Goal: Task Accomplishment & Management: Manage account settings

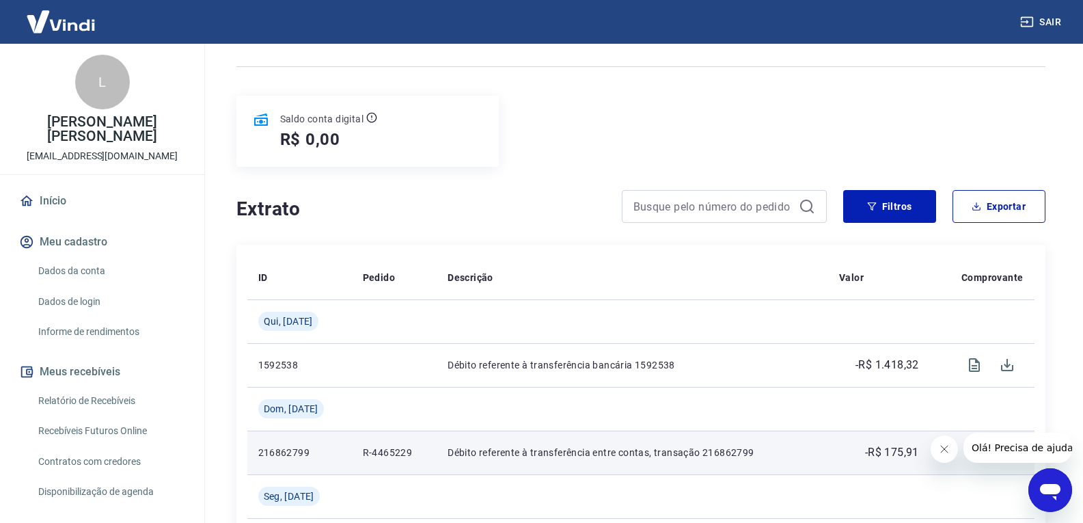
scroll to position [205, 0]
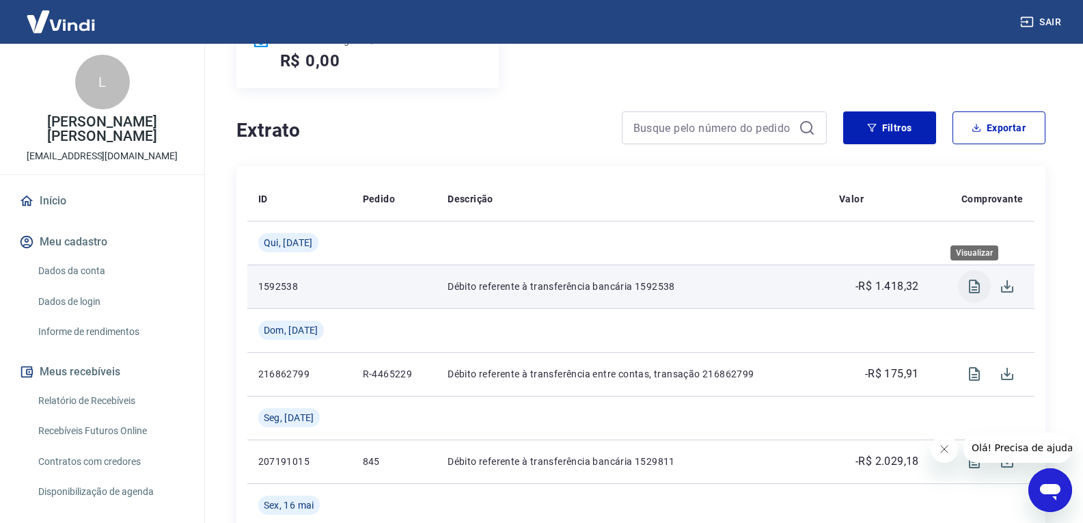
click at [969, 287] on icon "Visualizar" at bounding box center [974, 286] width 11 height 14
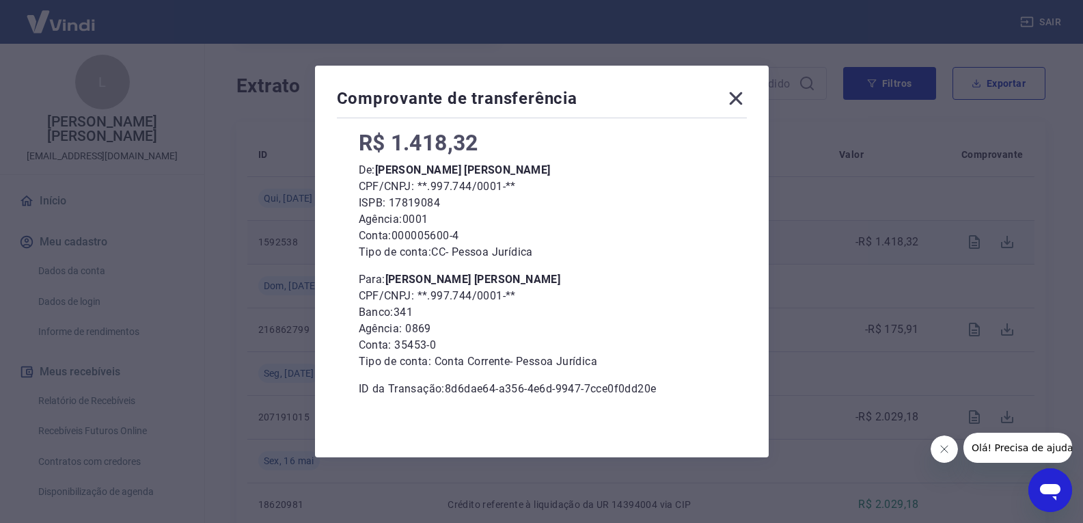
scroll to position [273, 0]
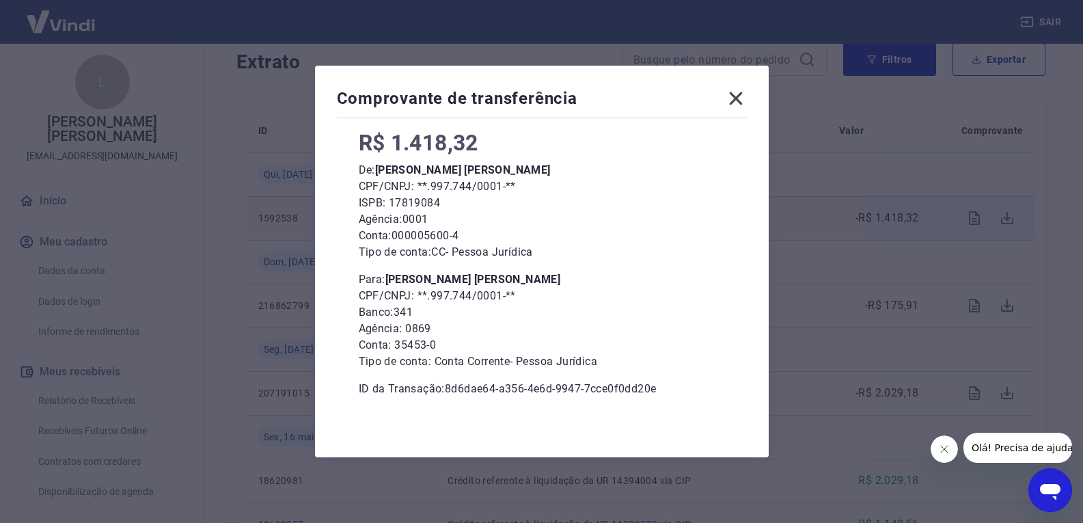
click at [747, 94] on icon at bounding box center [736, 98] width 22 height 22
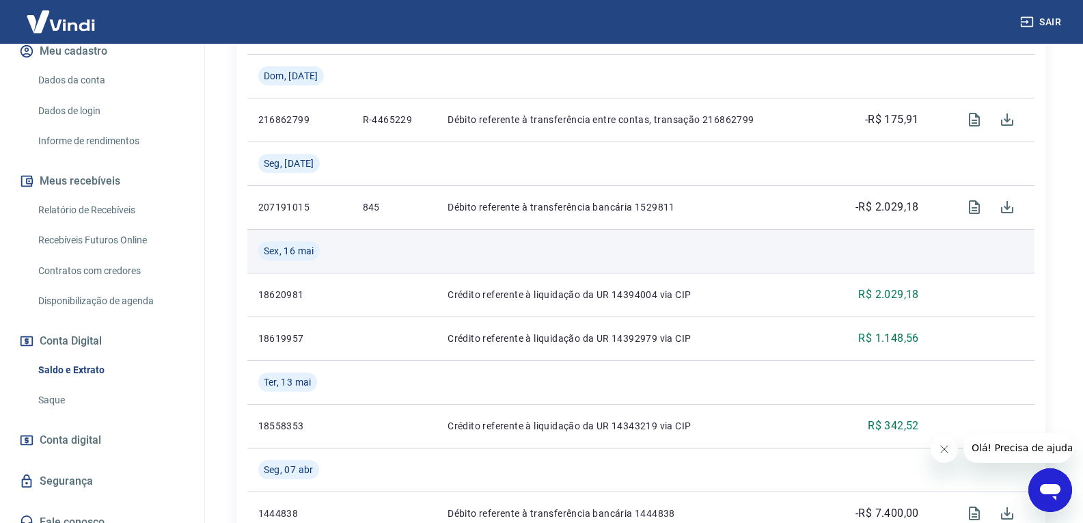
scroll to position [547, 0]
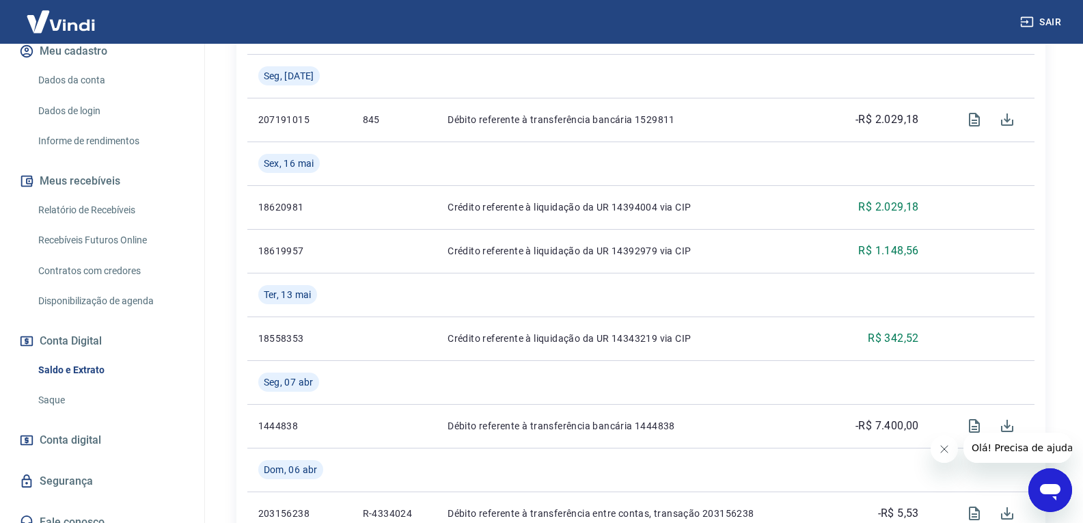
click at [98, 430] on span "Conta digital" at bounding box center [70, 439] width 61 height 19
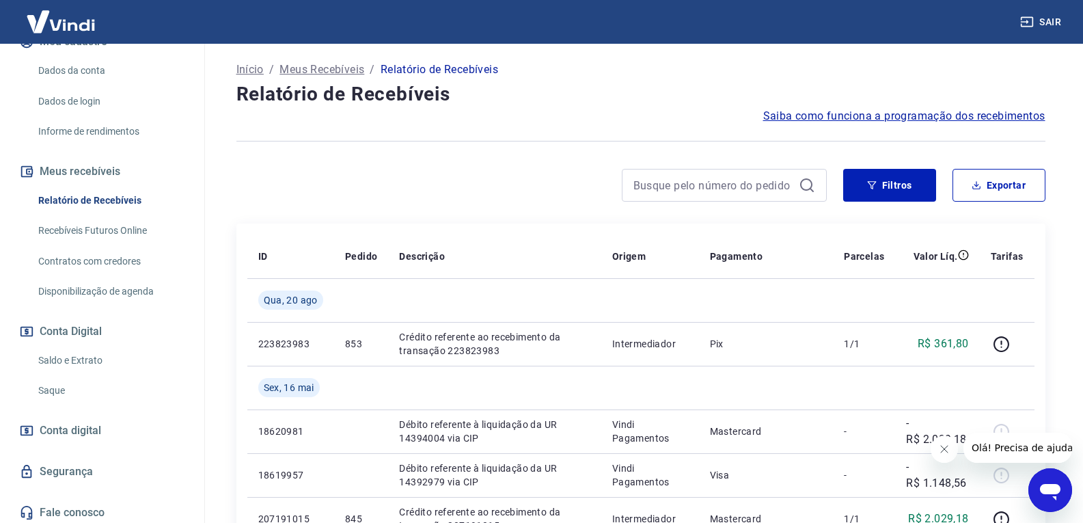
scroll to position [191, 0]
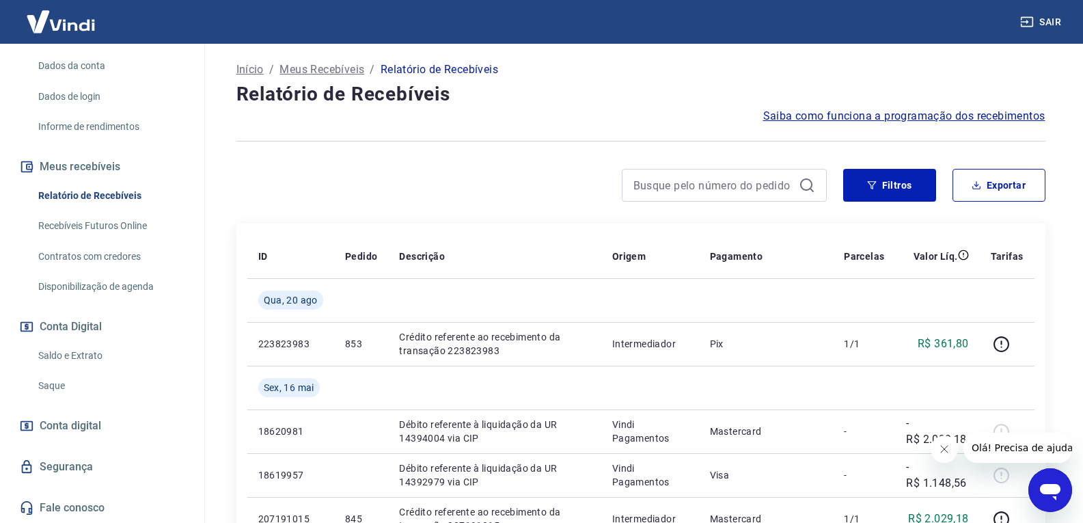
click at [75, 358] on link "Saldo e Extrato" at bounding box center [110, 356] width 155 height 28
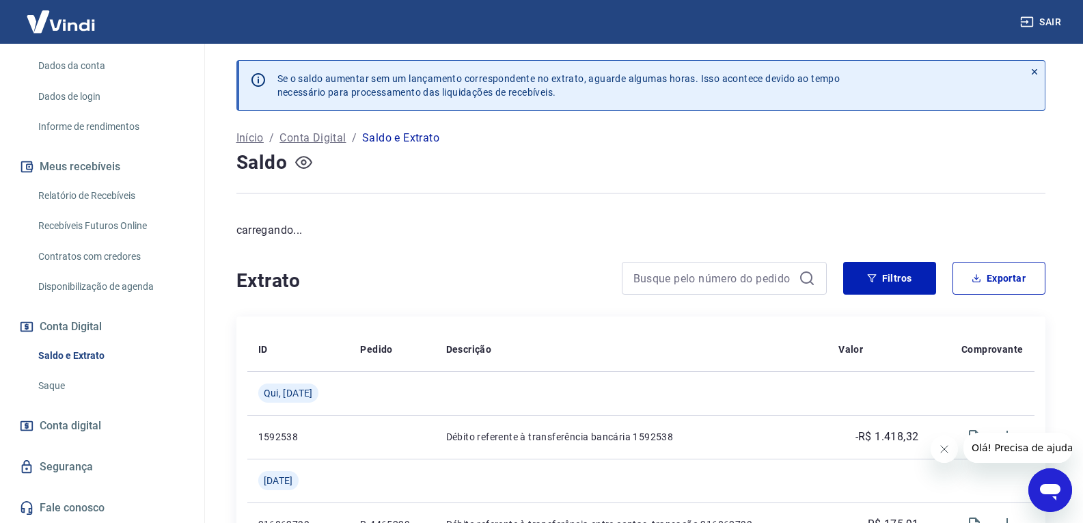
click at [309, 167] on icon "button" at bounding box center [303, 162] width 17 height 13
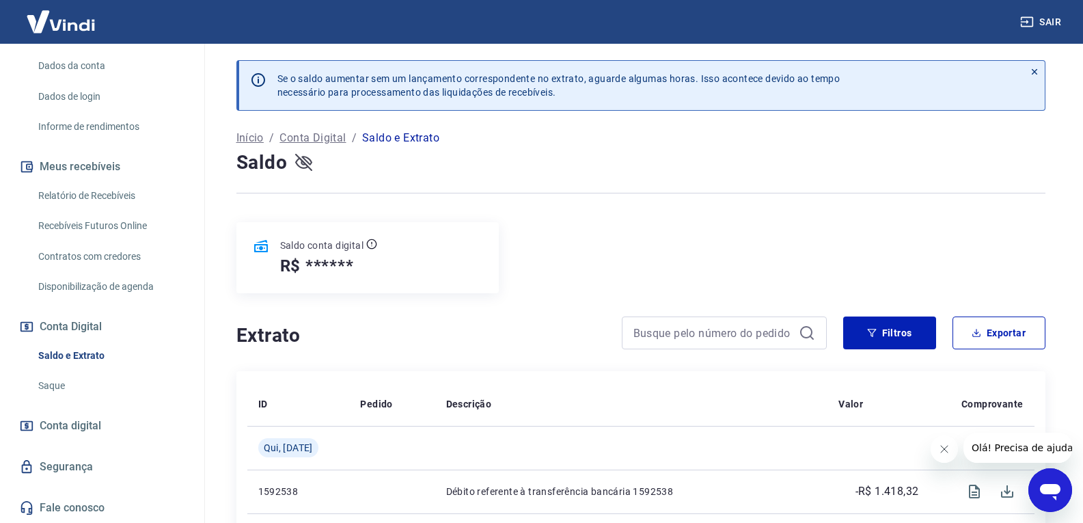
click at [312, 170] on icon "button" at bounding box center [303, 162] width 17 height 17
click at [105, 202] on link "Relatório de Recebíveis" at bounding box center [110, 196] width 155 height 28
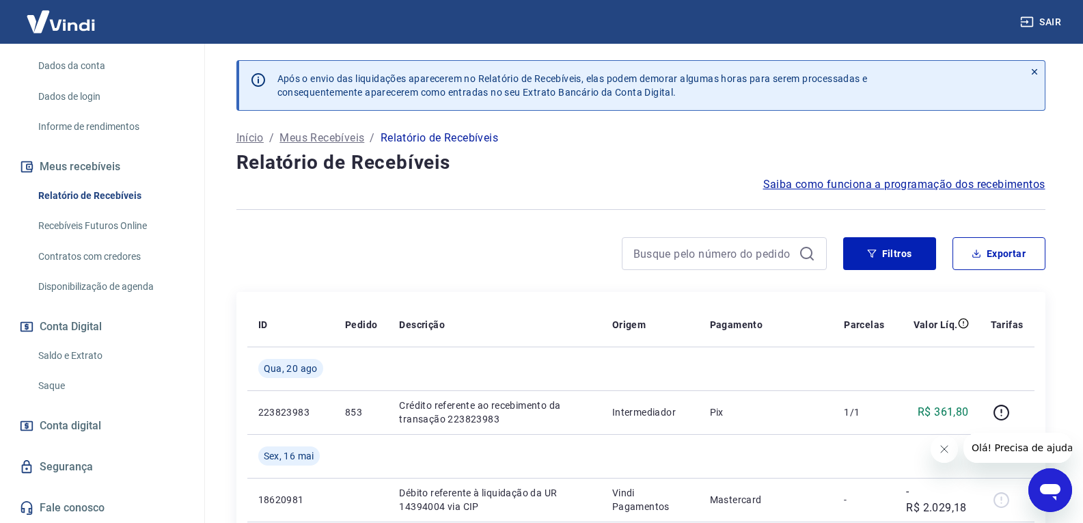
scroll to position [68, 0]
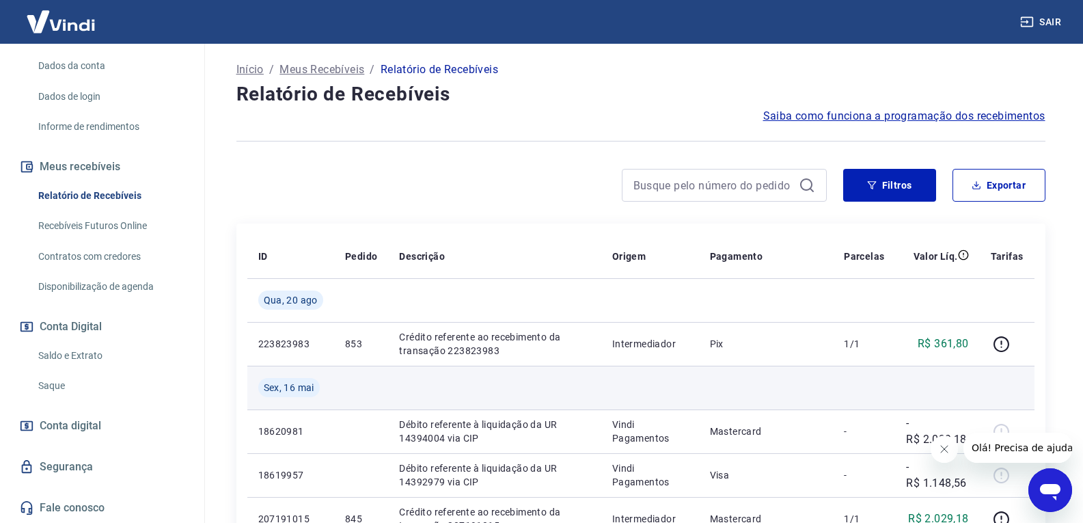
click at [624, 373] on td at bounding box center [650, 387] width 98 height 44
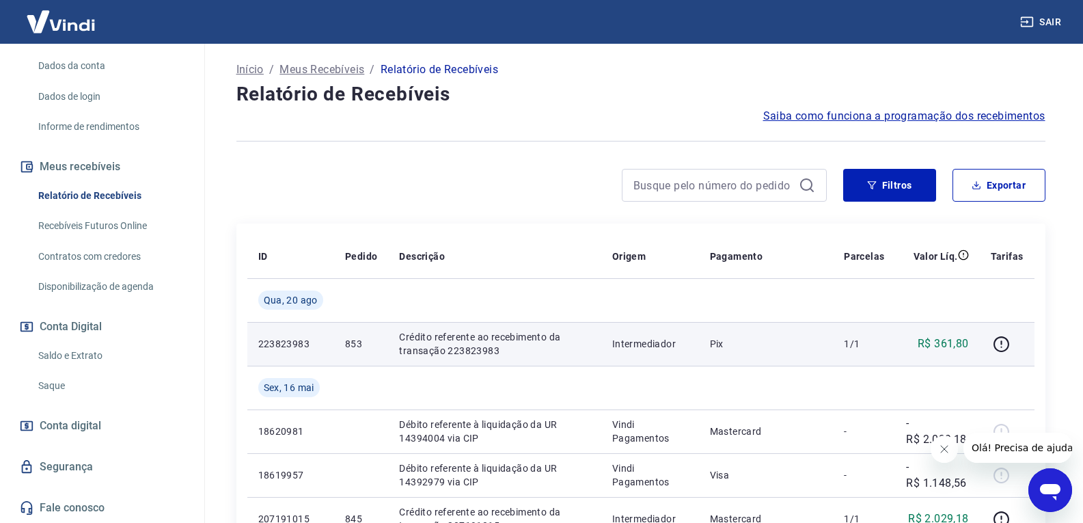
click at [626, 352] on td "Intermediador" at bounding box center [650, 344] width 98 height 44
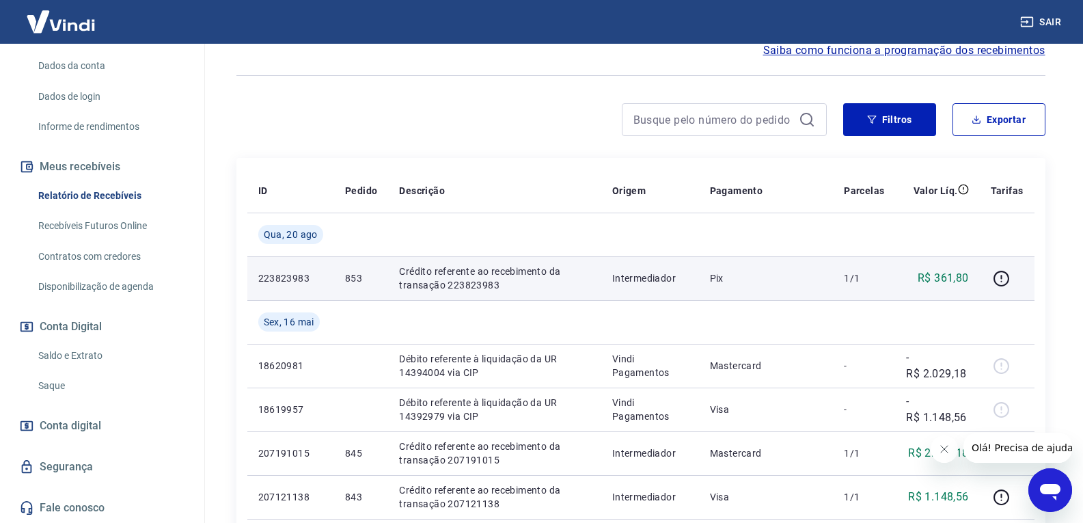
scroll to position [137, 0]
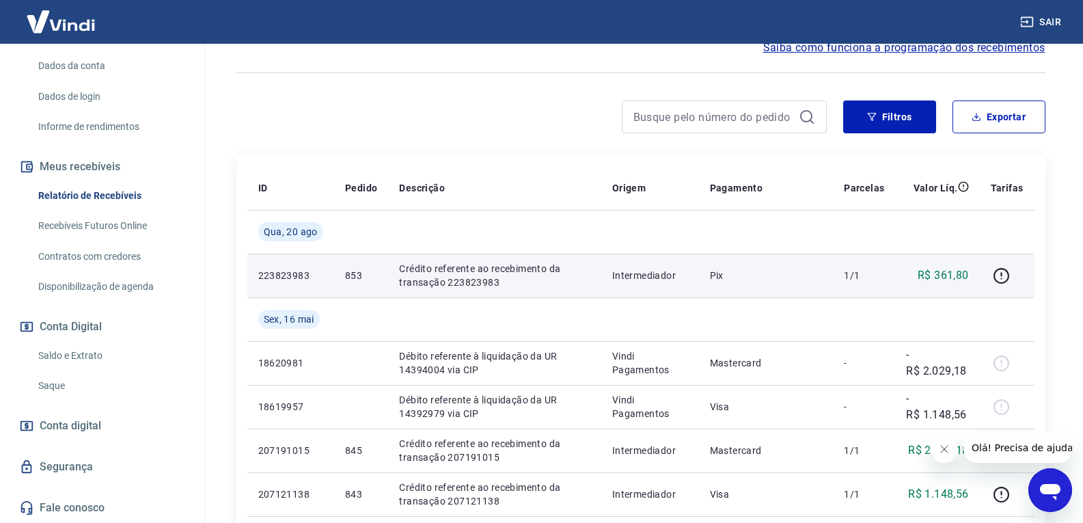
click at [518, 267] on p "Crédito referente ao recebimento da transação 223823983" at bounding box center [494, 275] width 191 height 27
click at [994, 273] on icon "button" at bounding box center [1001, 275] width 17 height 17
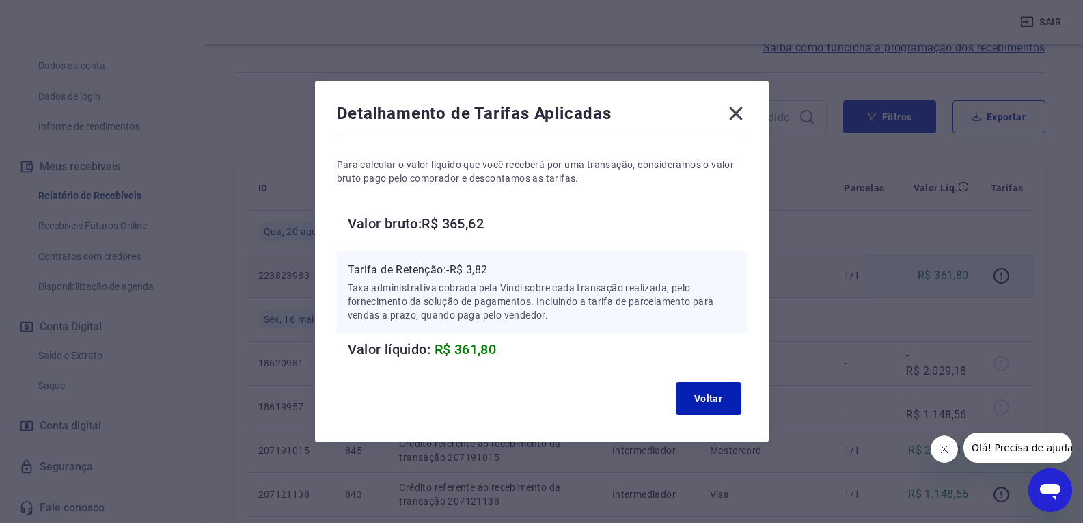
click at [726, 102] on div "Detalhamento de Tarifas Aplicadas Para calcular o valor líquido que você recebe…" at bounding box center [542, 261] width 454 height 361
click at [736, 105] on icon at bounding box center [736, 113] width 22 height 22
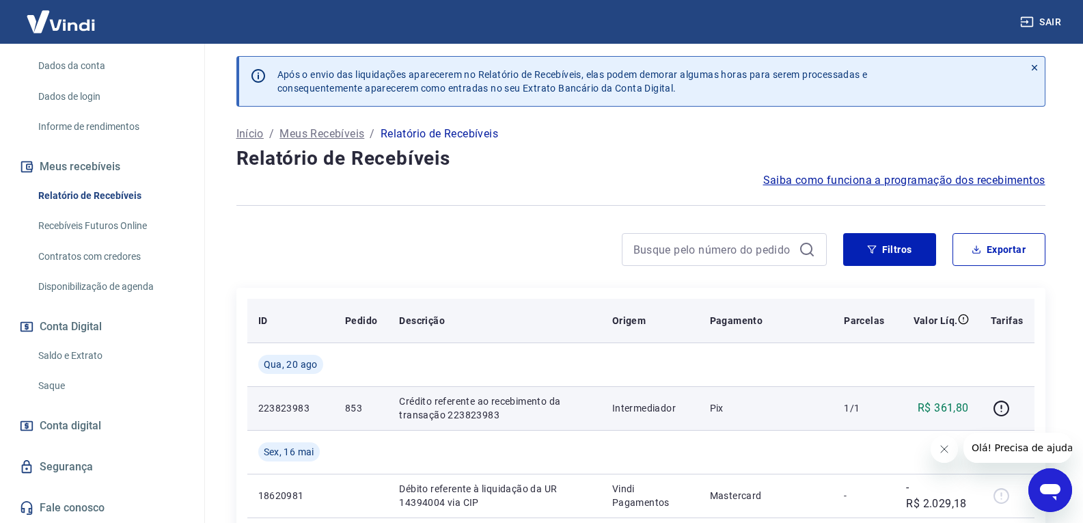
scroll to position [0, 0]
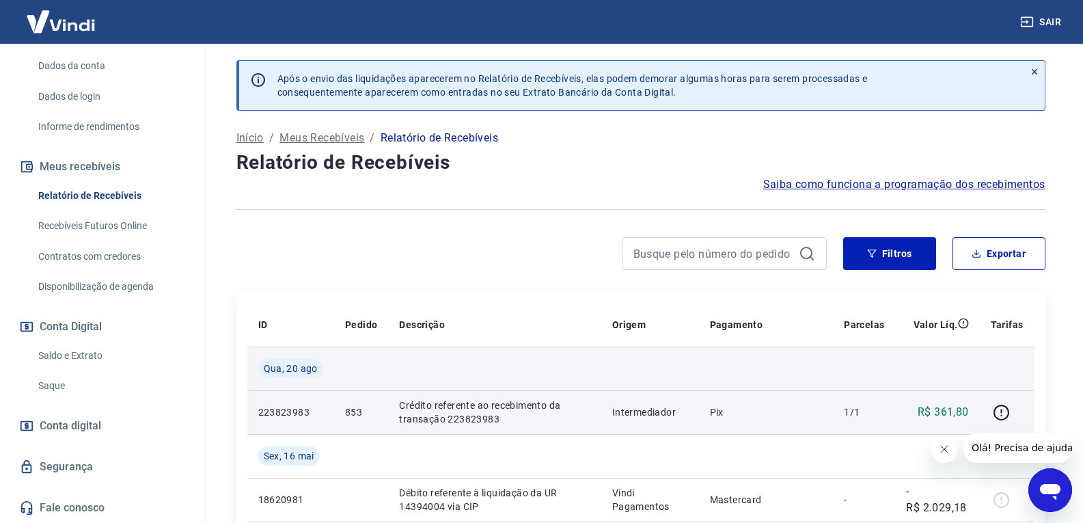
click at [463, 388] on td at bounding box center [494, 368] width 212 height 44
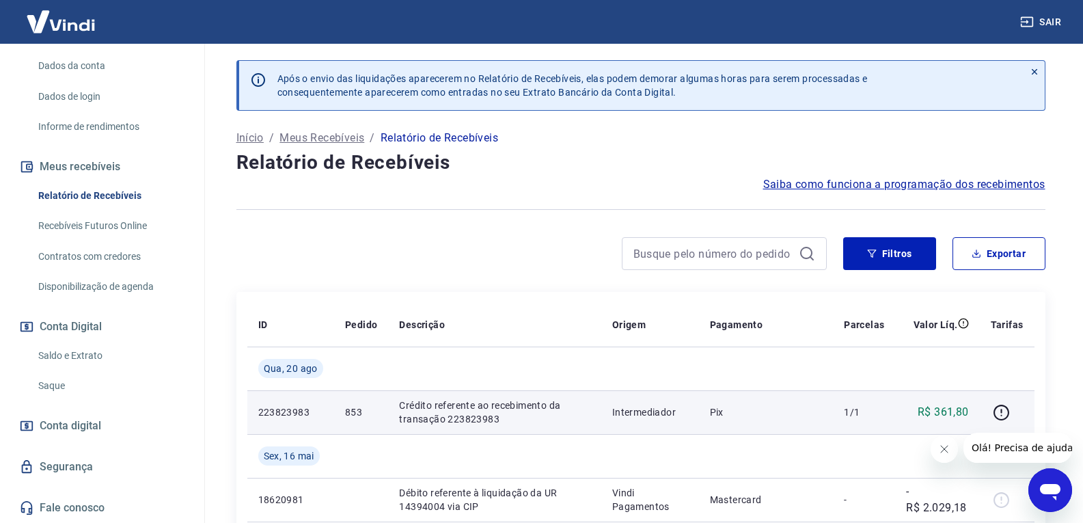
click at [464, 404] on p "Crédito referente ao recebimento da transação 223823983" at bounding box center [494, 411] width 191 height 27
click at [997, 417] on icon "button" at bounding box center [1001, 412] width 16 height 16
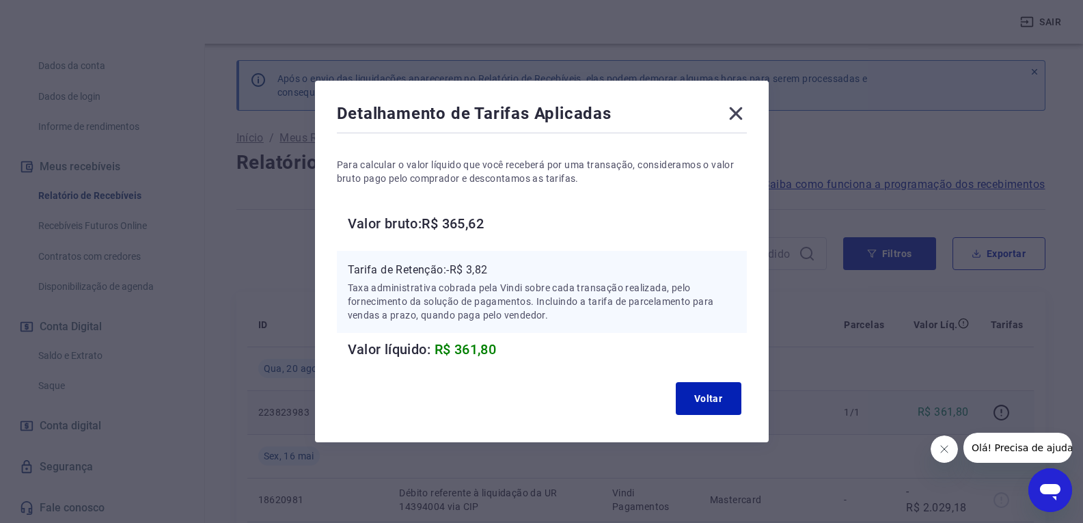
click at [756, 94] on div "Detalhamento de Tarifas Aplicadas Para calcular o valor líquido que você recebe…" at bounding box center [542, 261] width 454 height 361
click at [740, 117] on icon at bounding box center [736, 113] width 22 height 22
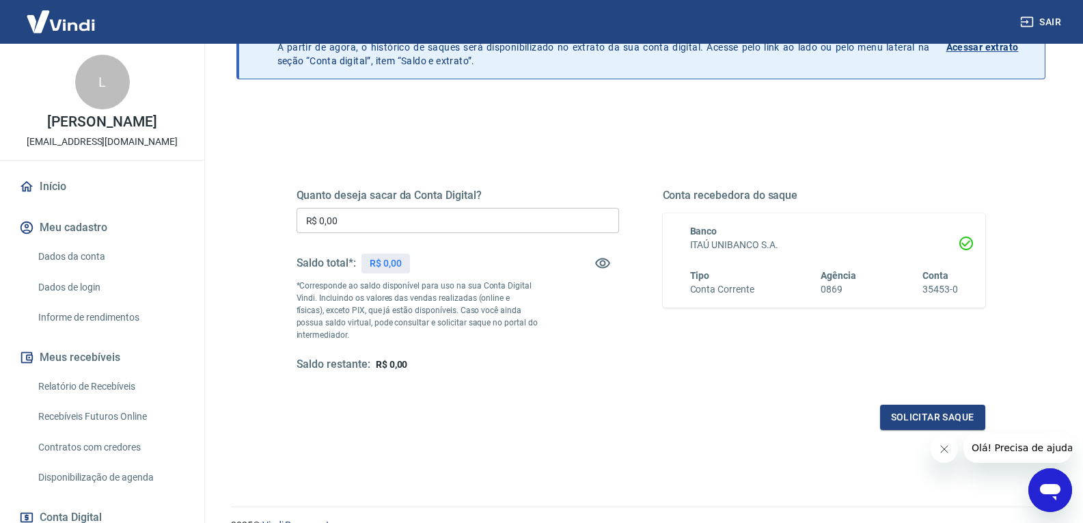
scroll to position [153, 0]
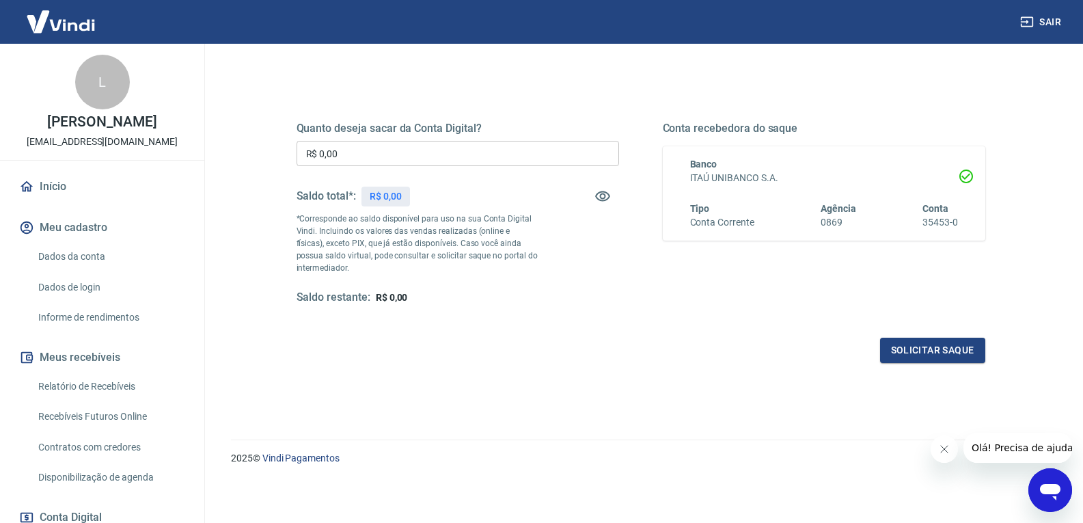
click at [33, 256] on link "Dados da conta" at bounding box center [110, 257] width 155 height 28
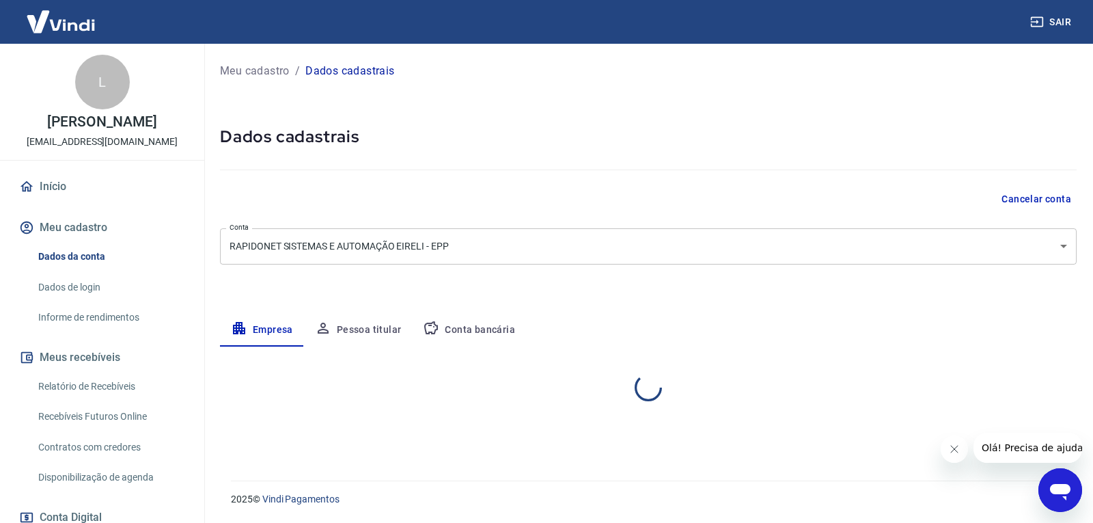
select select "GO"
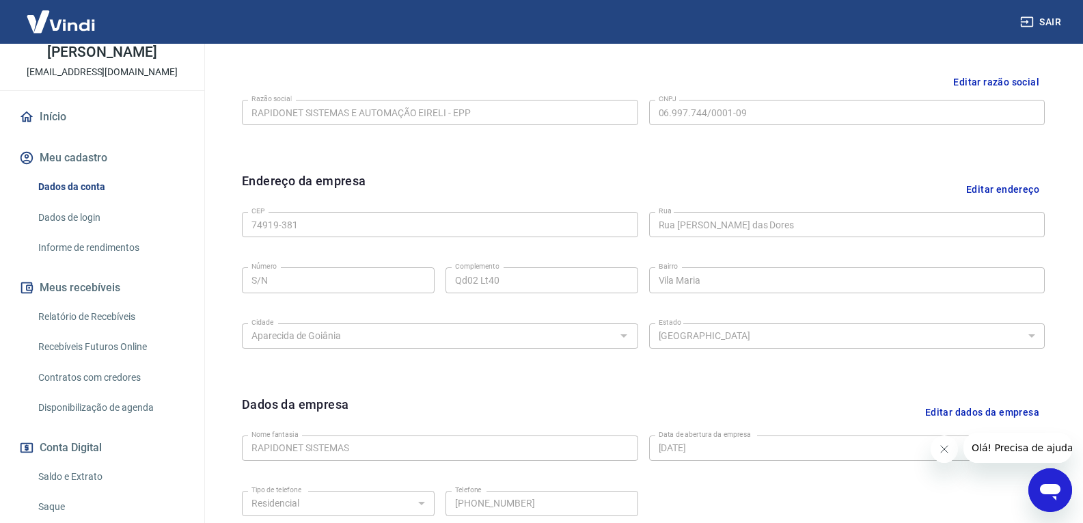
scroll to position [191, 0]
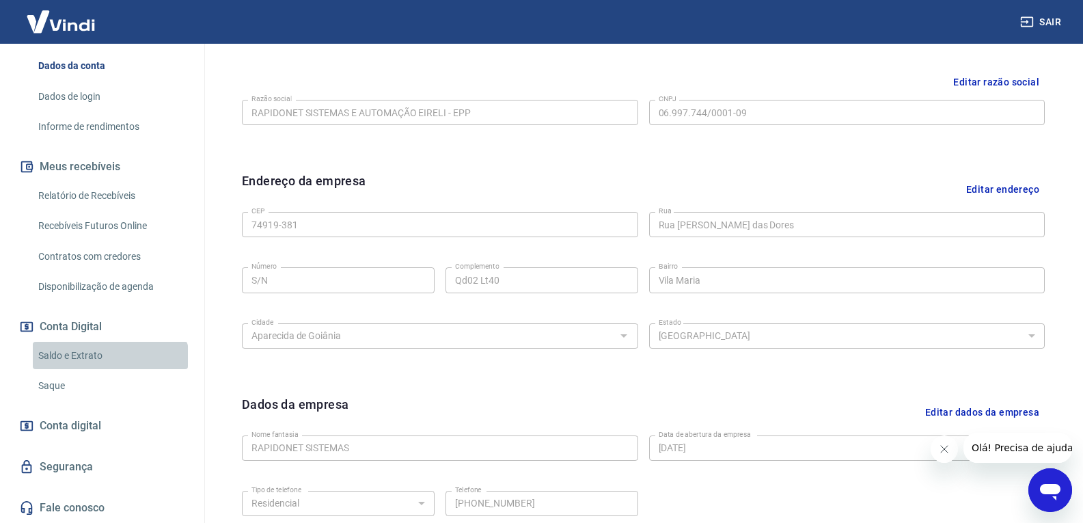
click at [109, 366] on link "Saldo e Extrato" at bounding box center [110, 356] width 155 height 28
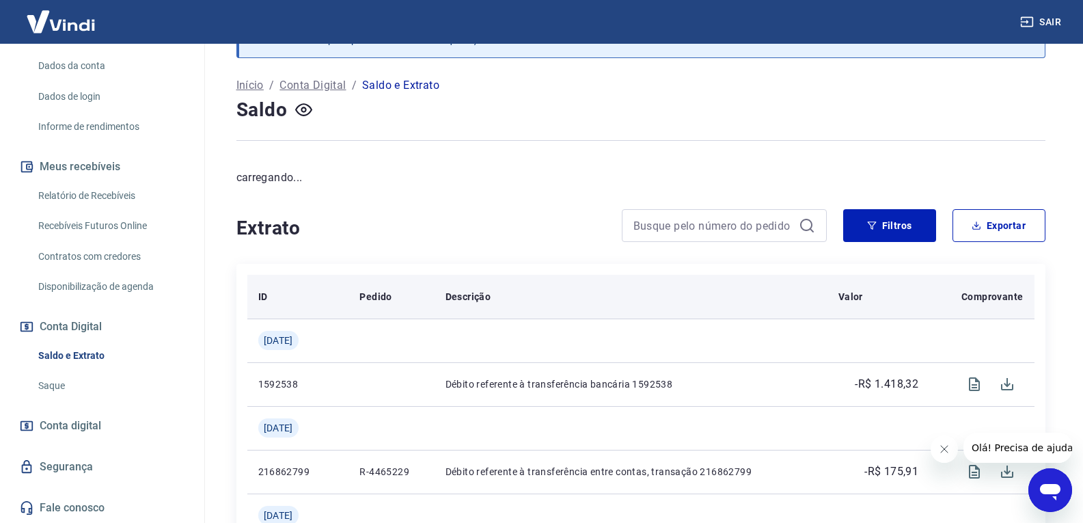
scroll to position [68, 0]
